Goal: Navigation & Orientation: Find specific page/section

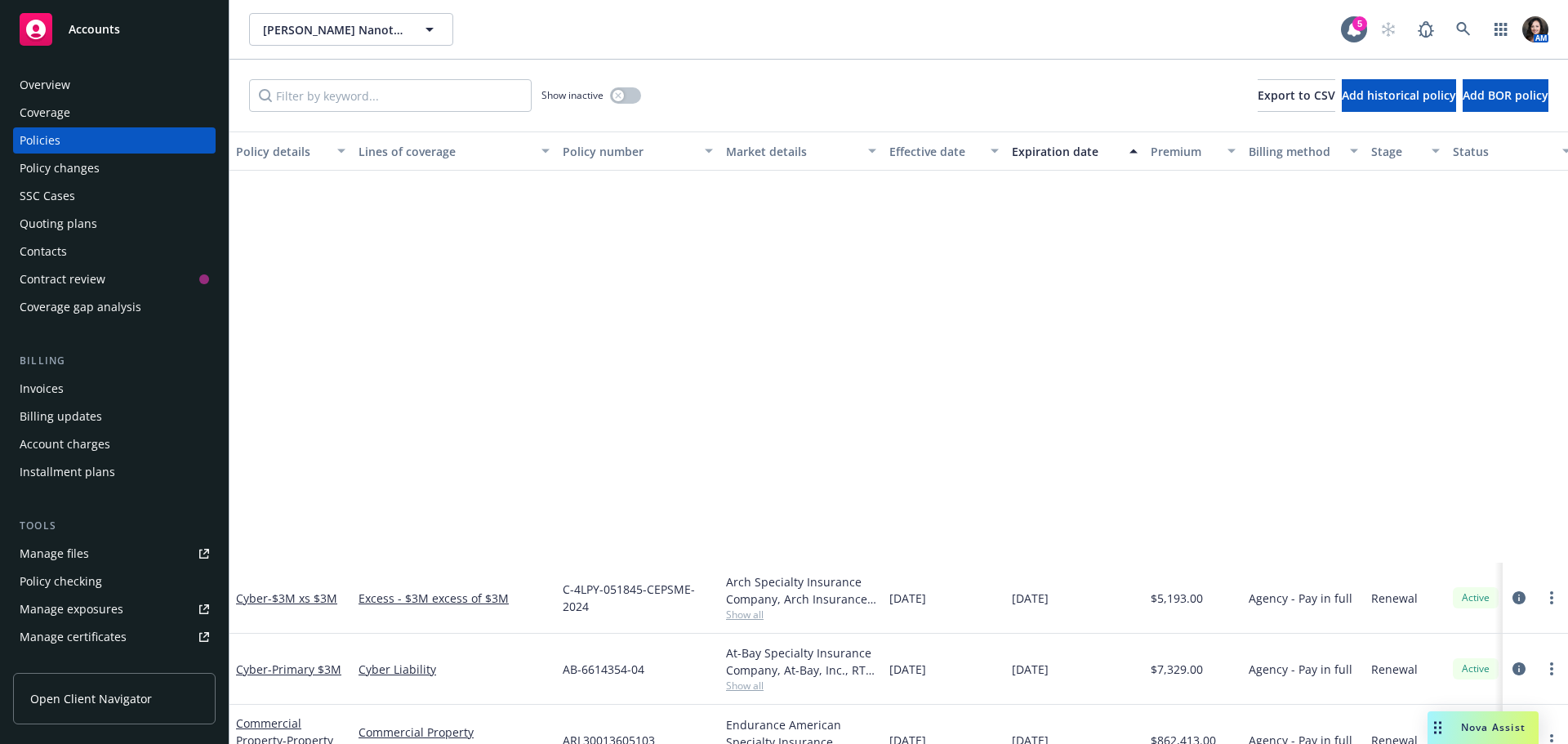
scroll to position [490, 0]
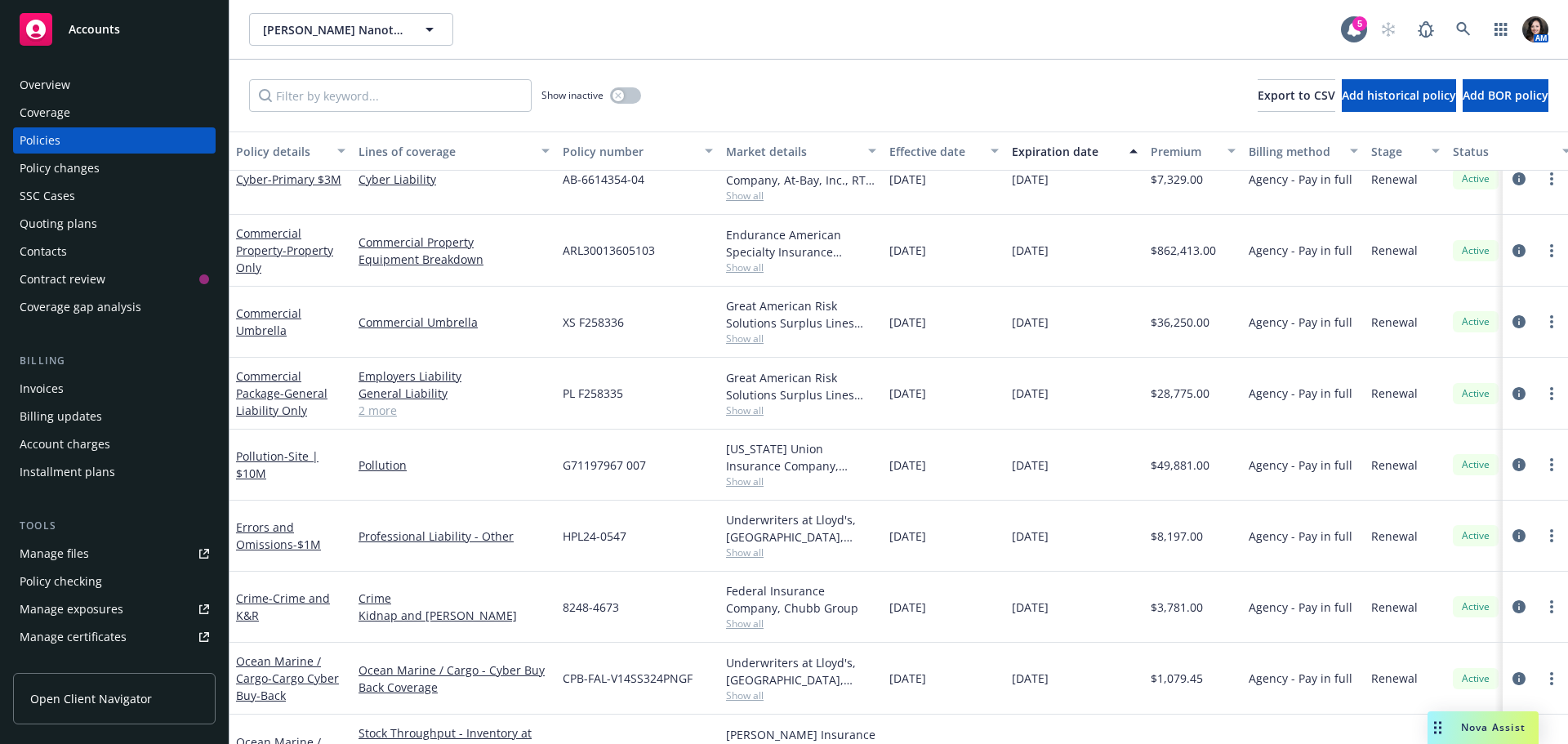
click at [84, 91] on div "Overview" at bounding box center [114, 85] width 189 height 26
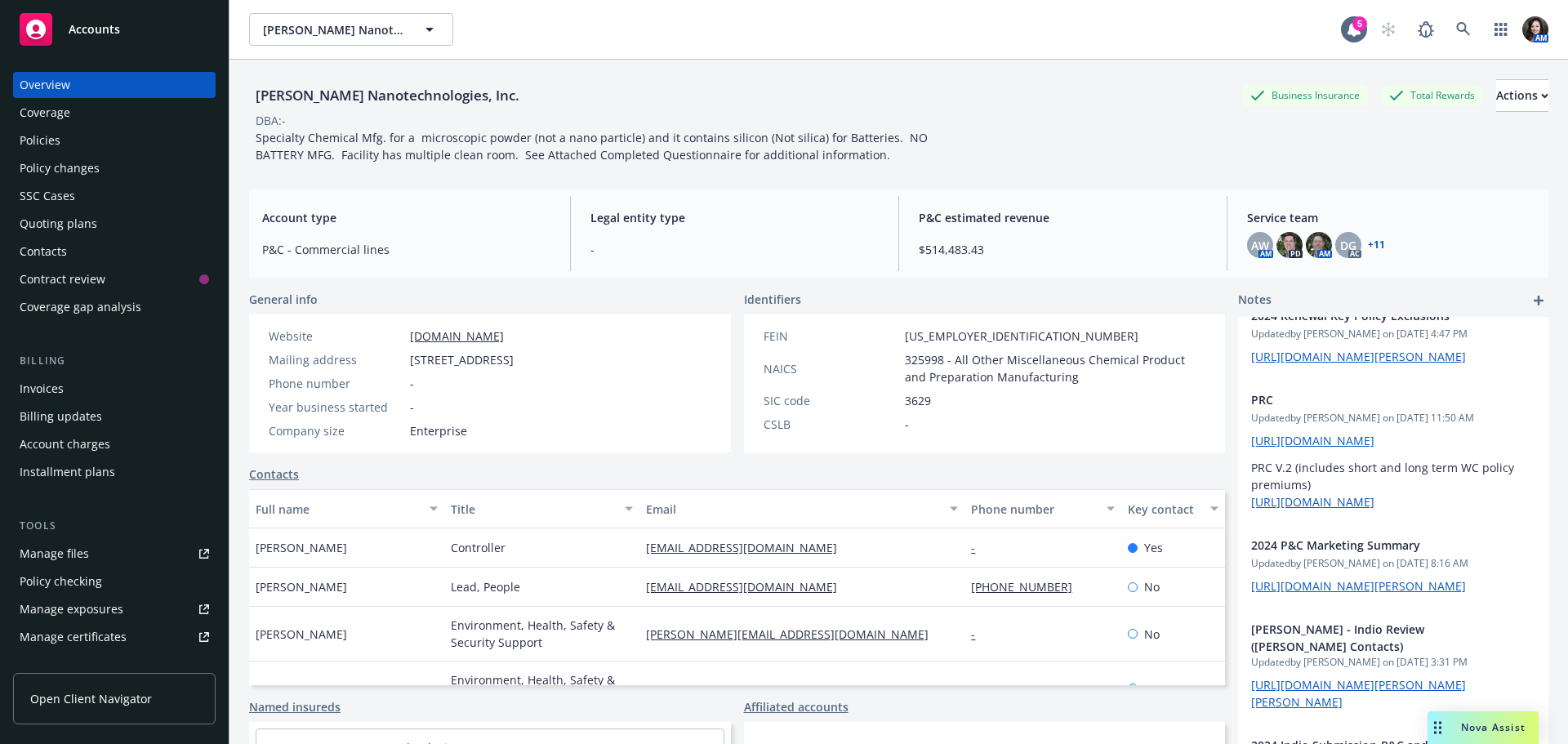
scroll to position [420, 0]
